Goal: Navigation & Orientation: Find specific page/section

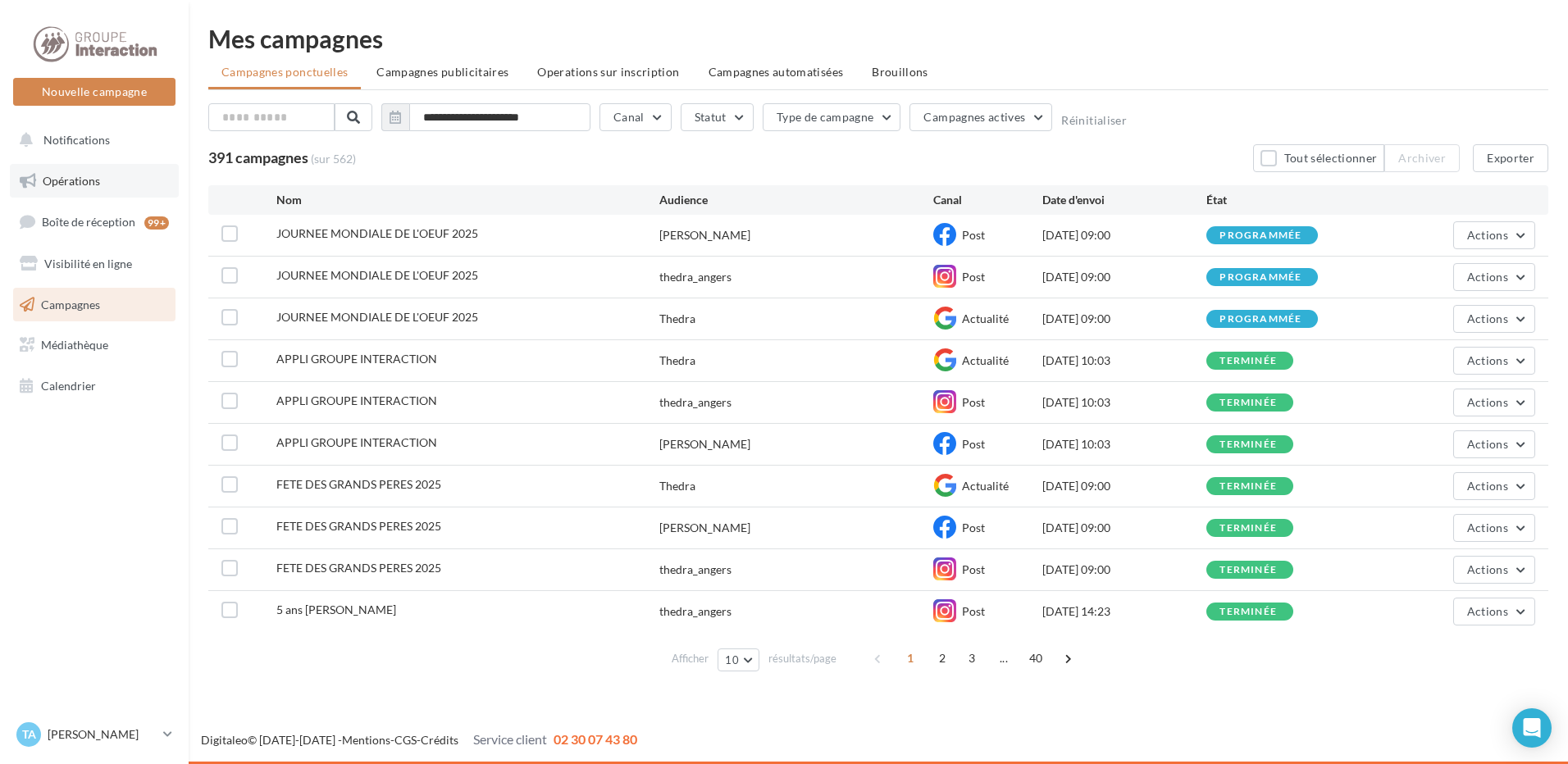
click at [60, 180] on span "Opérations" at bounding box center [71, 181] width 57 height 14
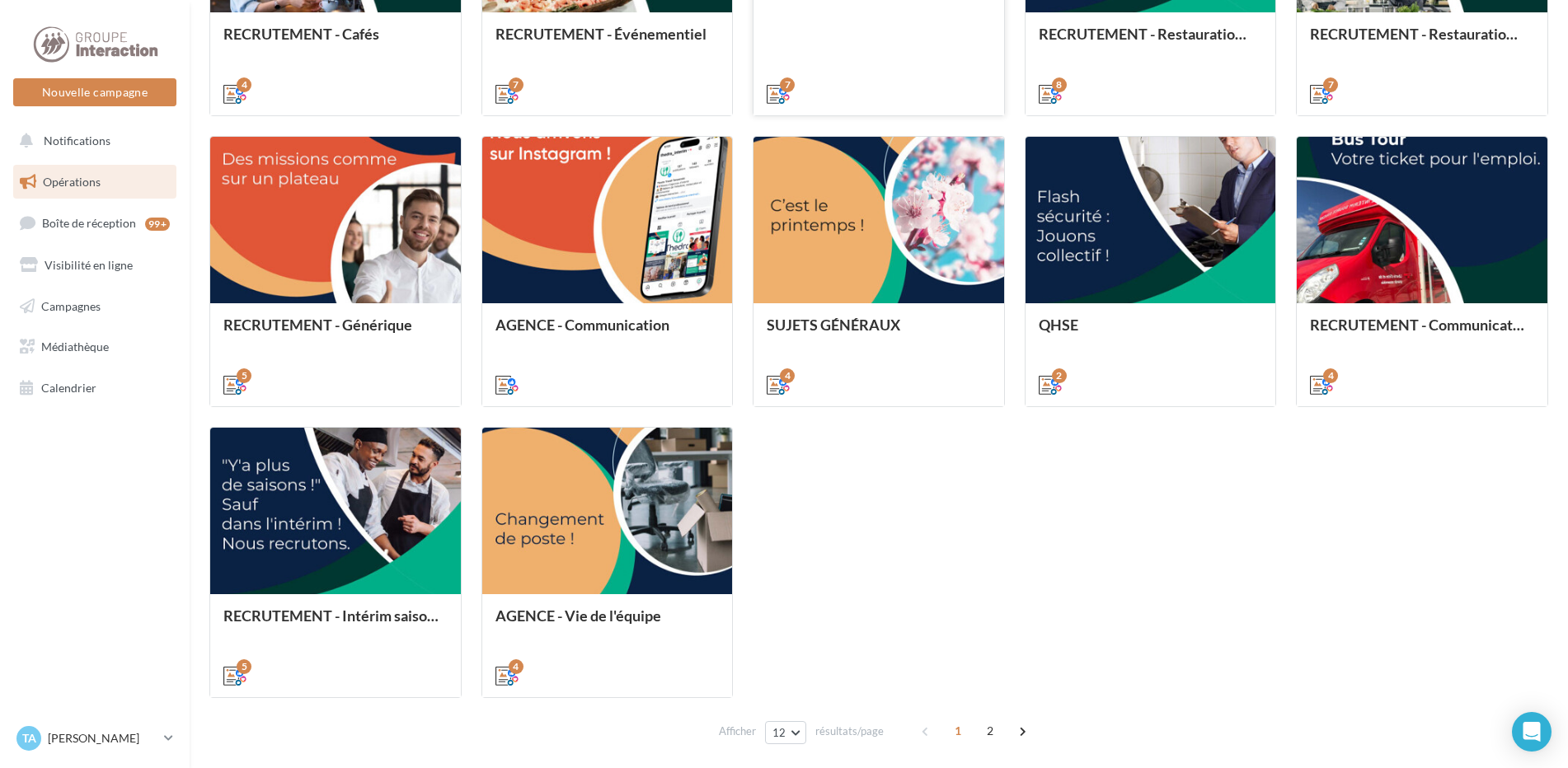
scroll to position [561, 0]
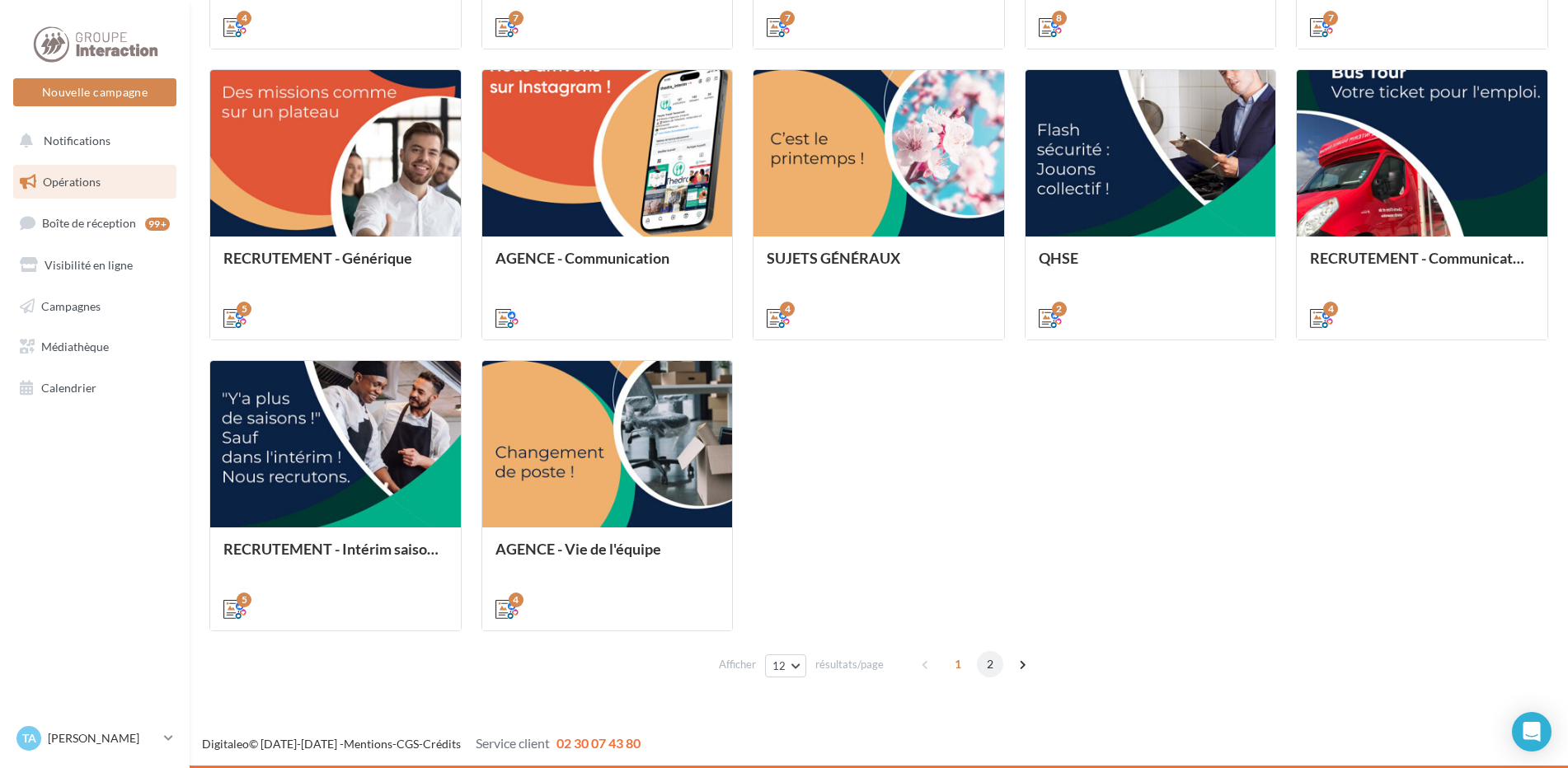
click at [986, 668] on span "2" at bounding box center [990, 664] width 26 height 26
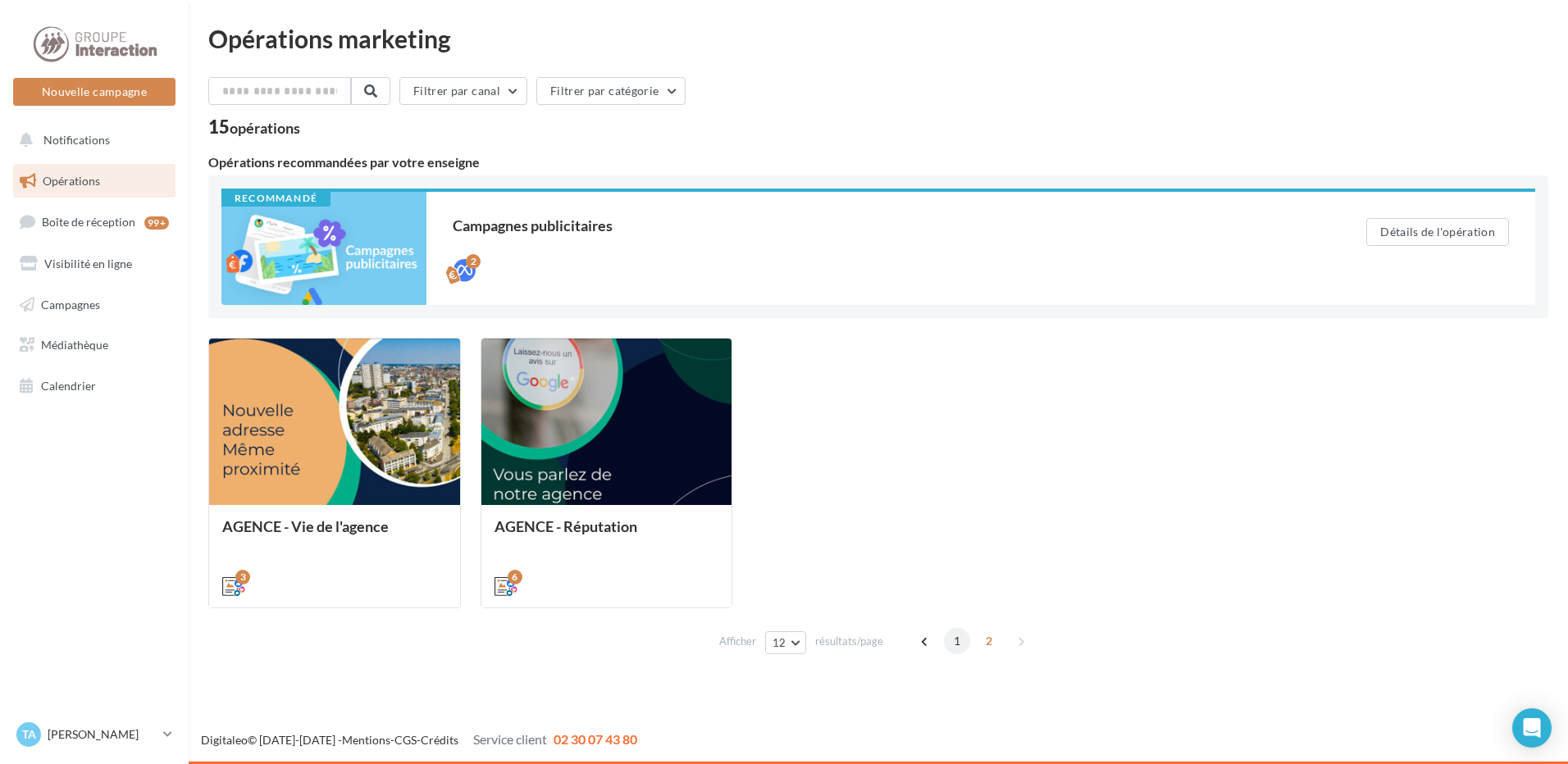
click at [956, 641] on span "1" at bounding box center [956, 641] width 26 height 26
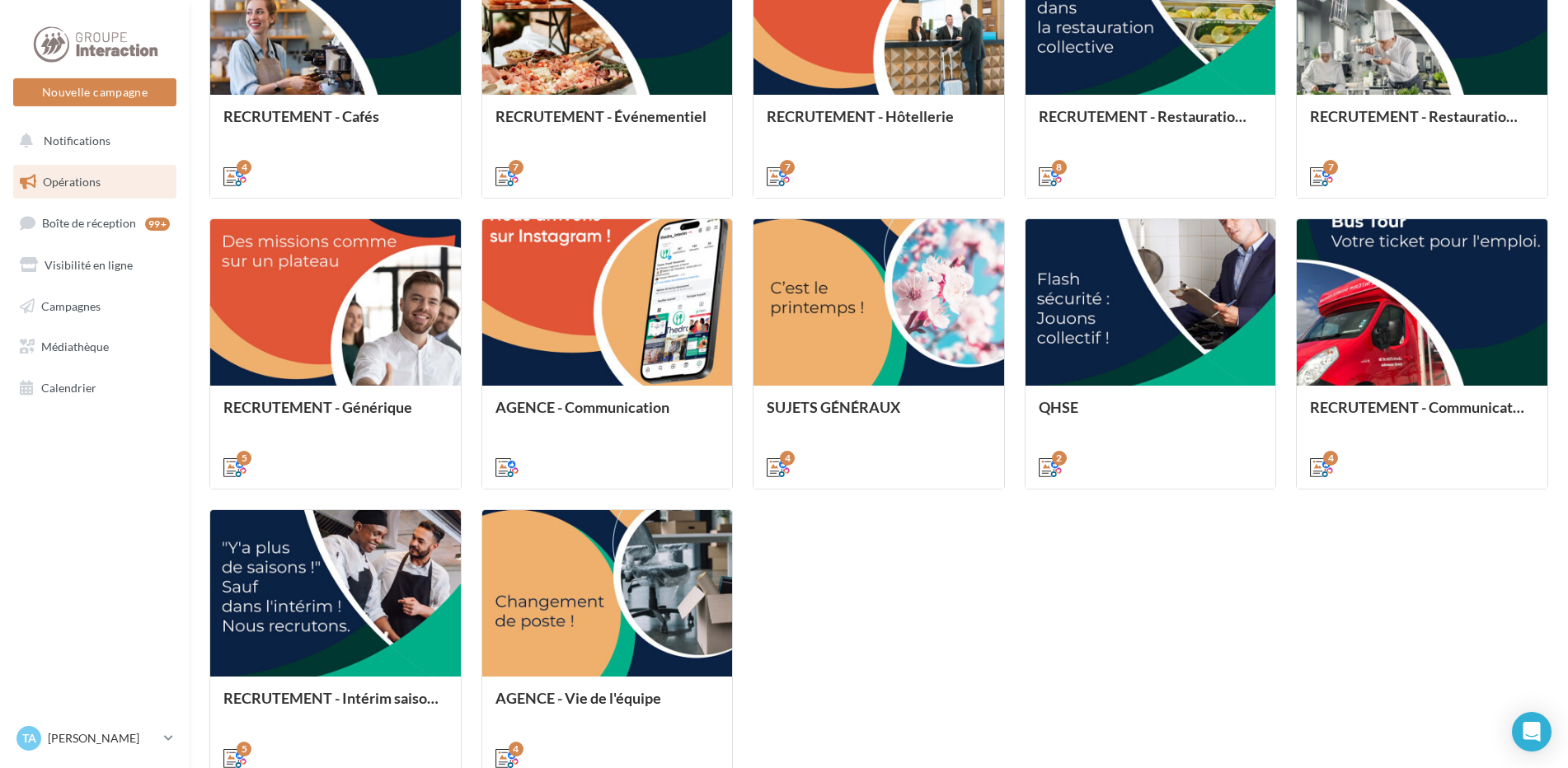
scroll to position [561, 0]
